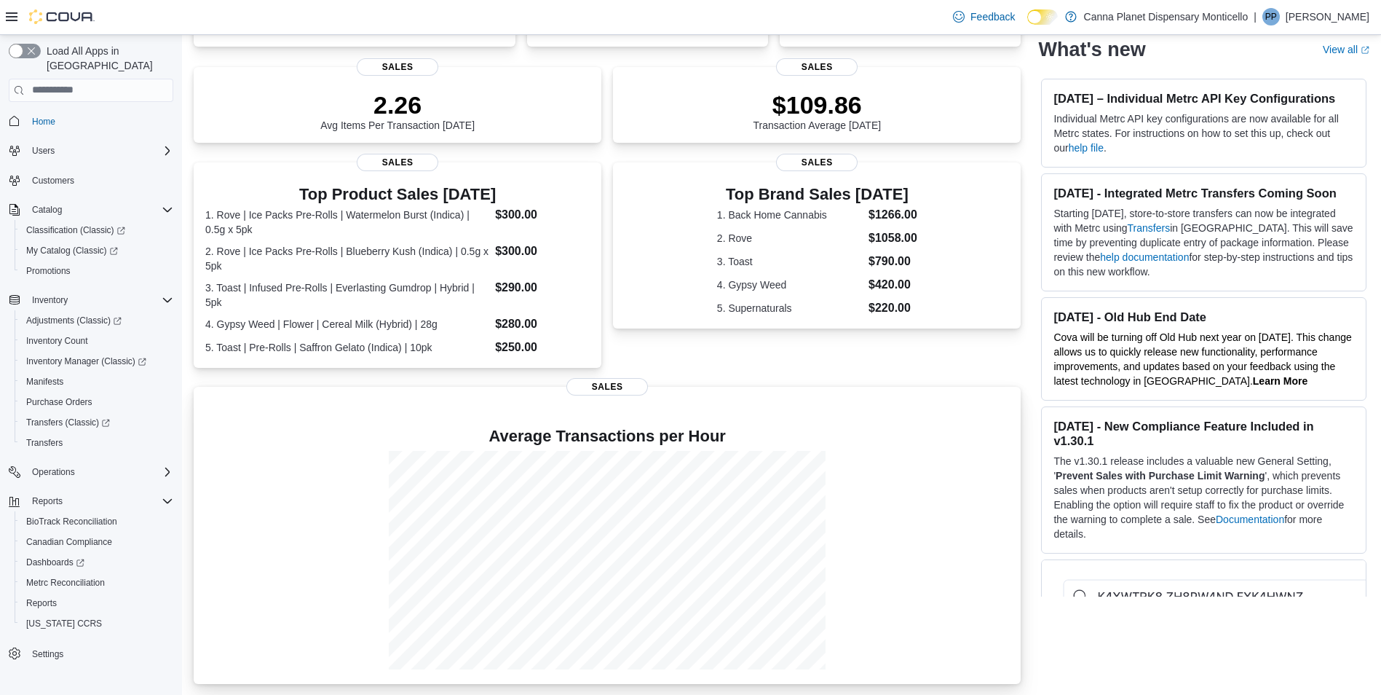
scroll to position [296, 0]
click at [274, 484] on div at bounding box center [607, 558] width 804 height 218
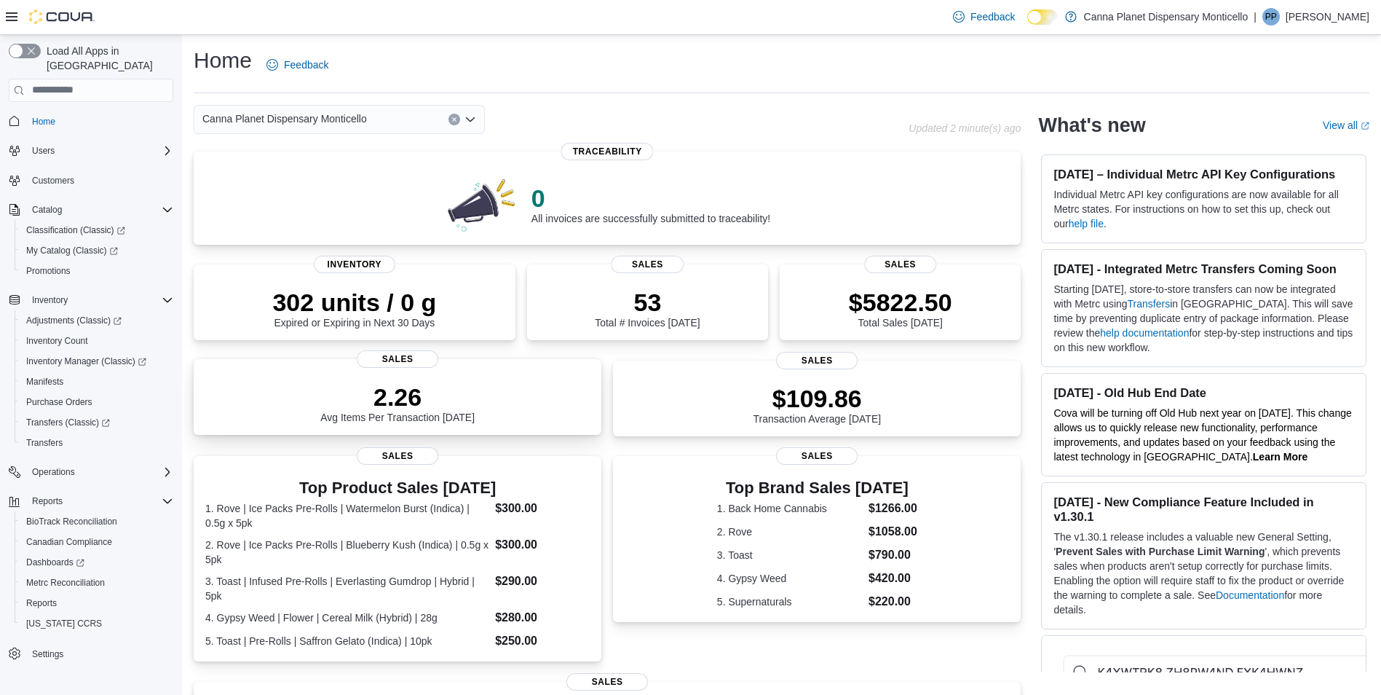
scroll to position [0, 0]
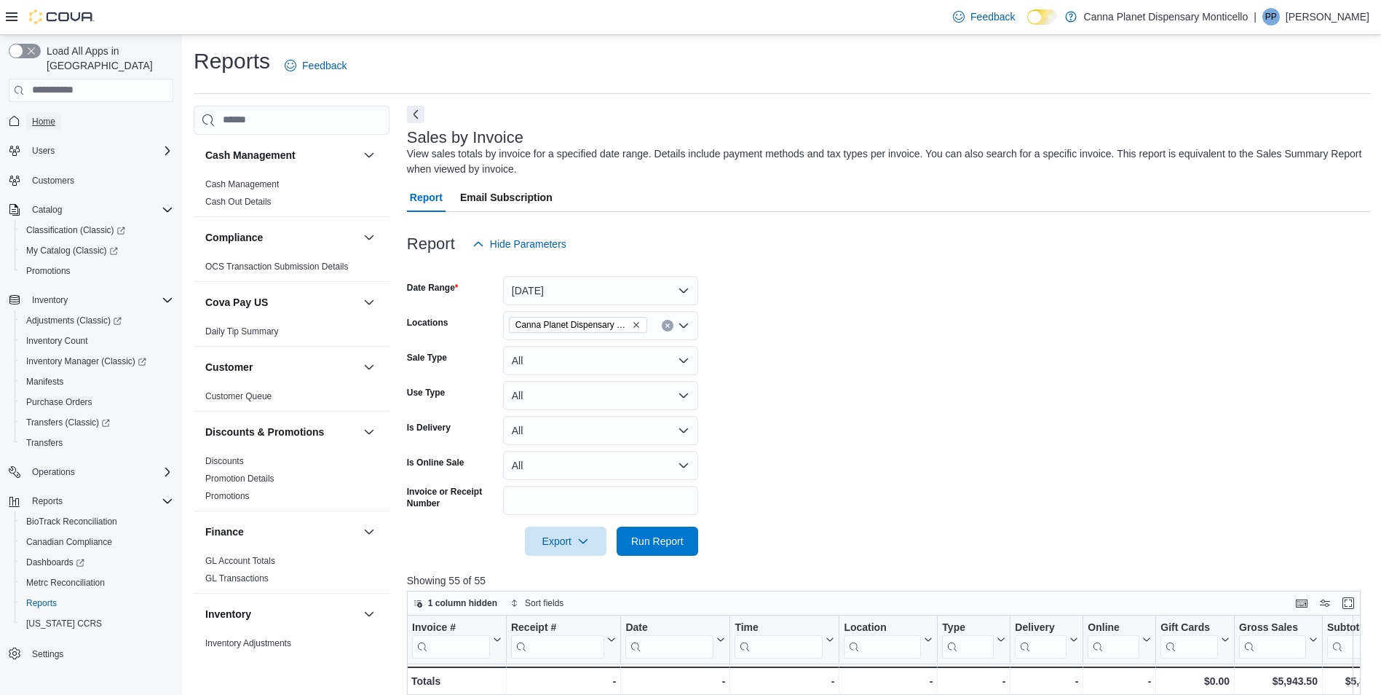
click at [41, 116] on span "Home" at bounding box center [43, 122] width 23 height 12
